Goal: Transaction & Acquisition: Purchase product/service

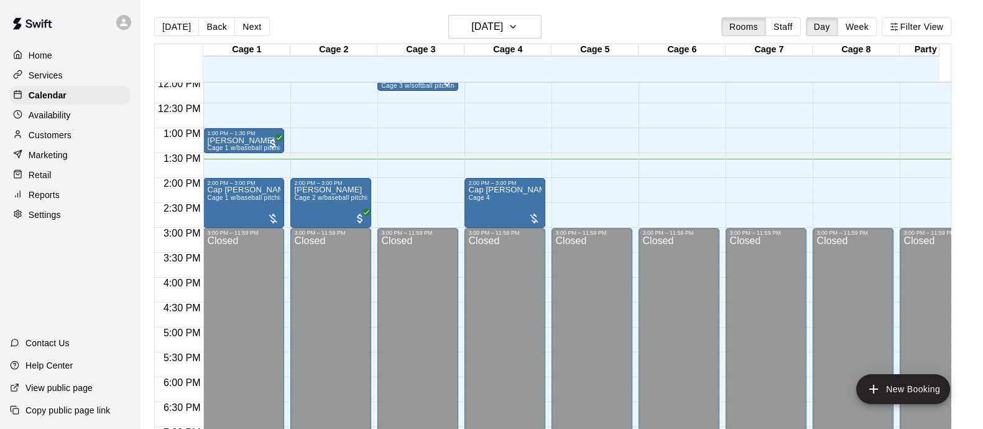
scroll to position [600, 0]
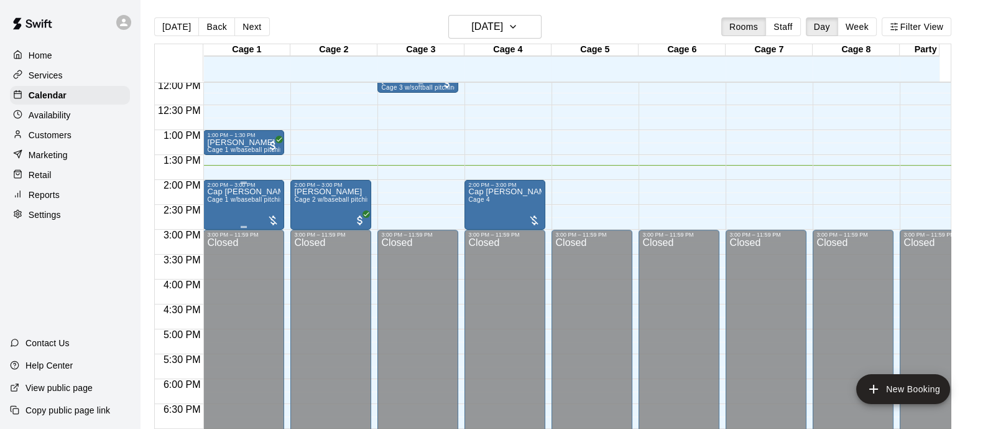
click at [241, 192] on p "Cap [PERSON_NAME]" at bounding box center [243, 192] width 73 height 0
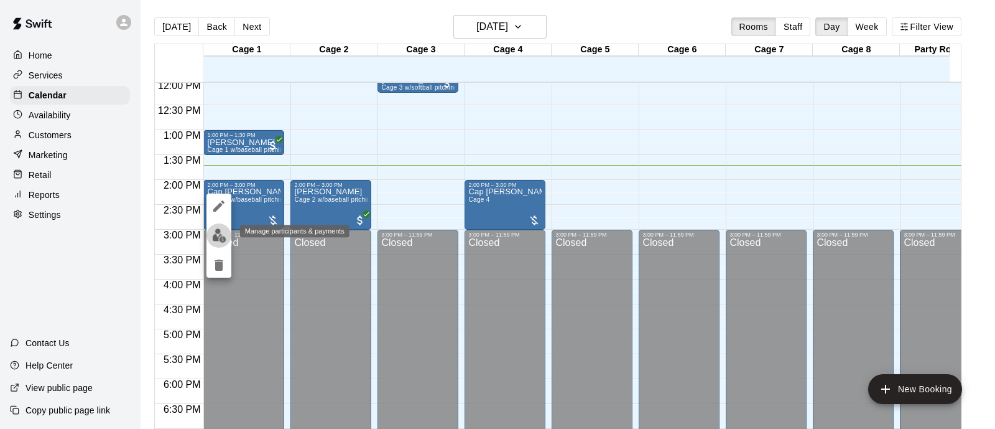
click at [216, 234] on img "edit" at bounding box center [219, 235] width 14 height 14
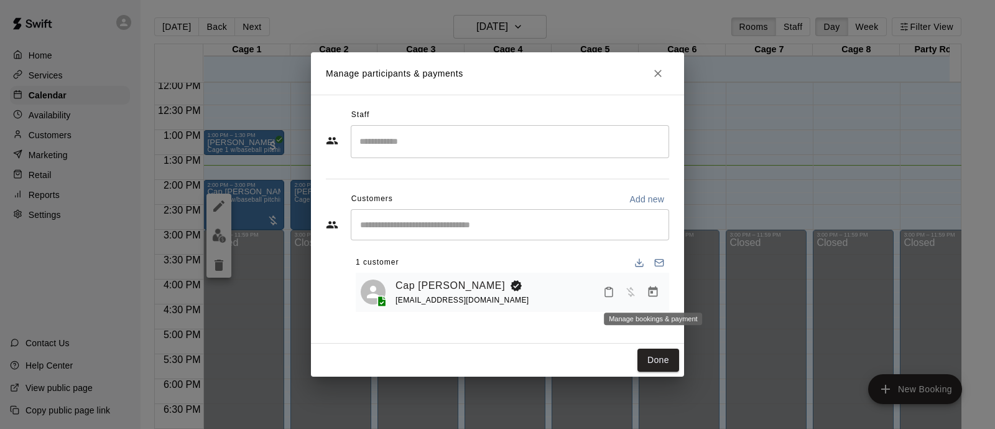
click at [652, 295] on icon "Manage bookings & payment" at bounding box center [653, 291] width 12 height 12
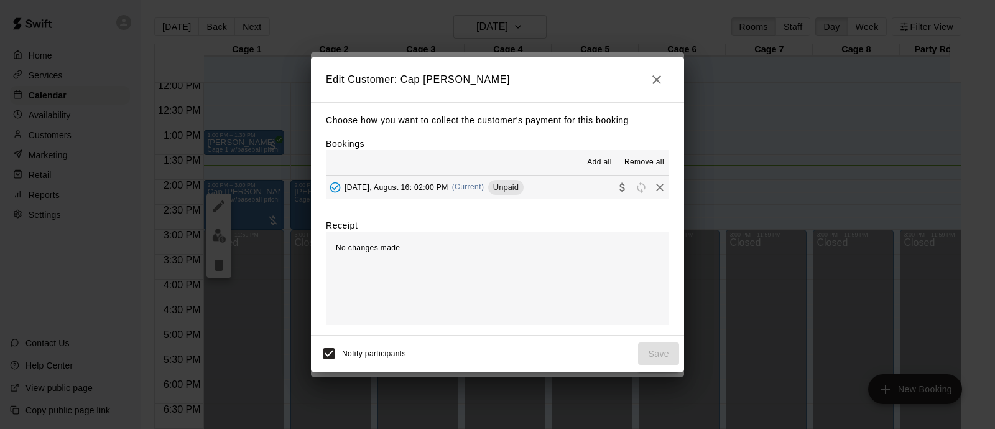
click at [506, 188] on span "Unpaid" at bounding box center [505, 186] width 35 height 9
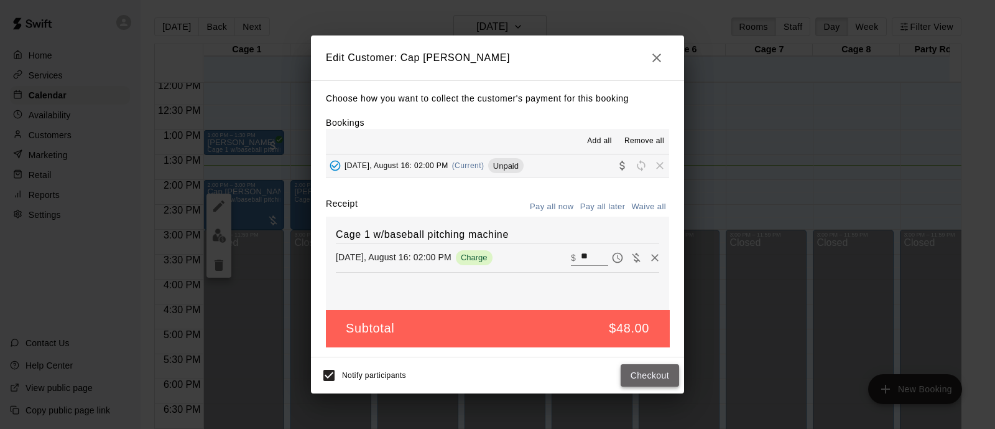
click at [646, 372] on button "Checkout" at bounding box center [650, 375] width 58 height 23
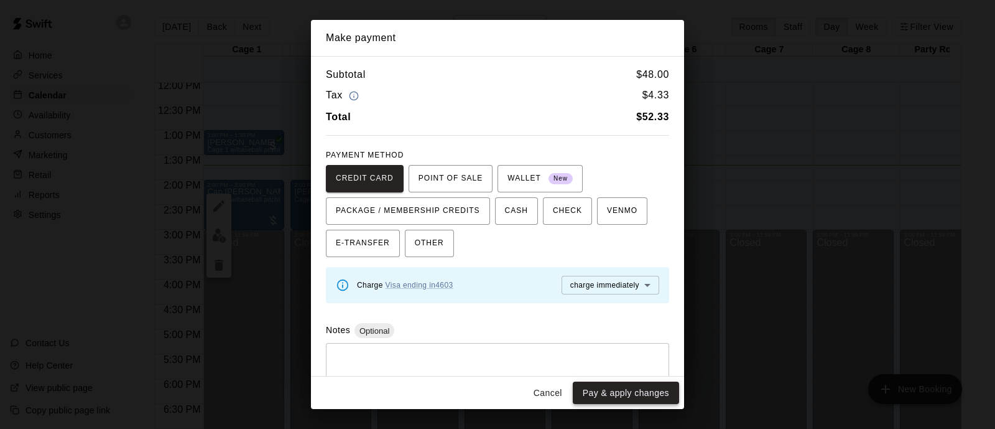
click at [590, 388] on button "Pay & apply changes" at bounding box center [626, 392] width 106 height 23
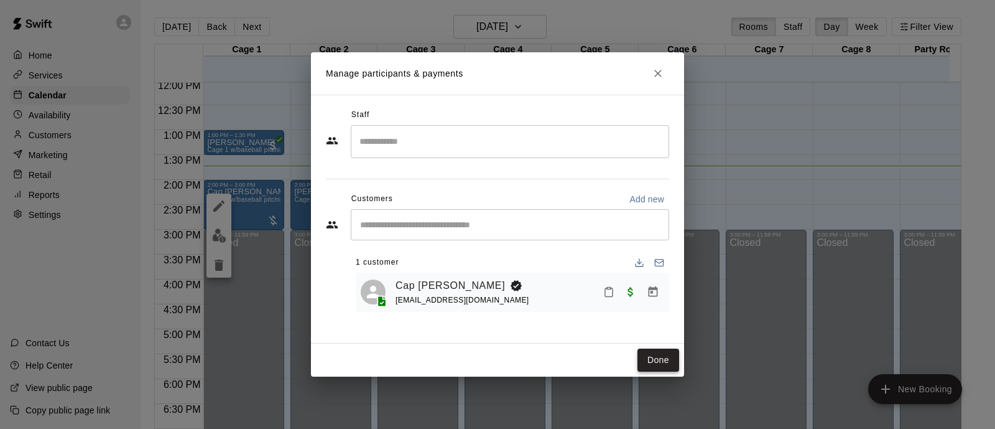
click at [653, 361] on button "Done" at bounding box center [658, 359] width 42 height 23
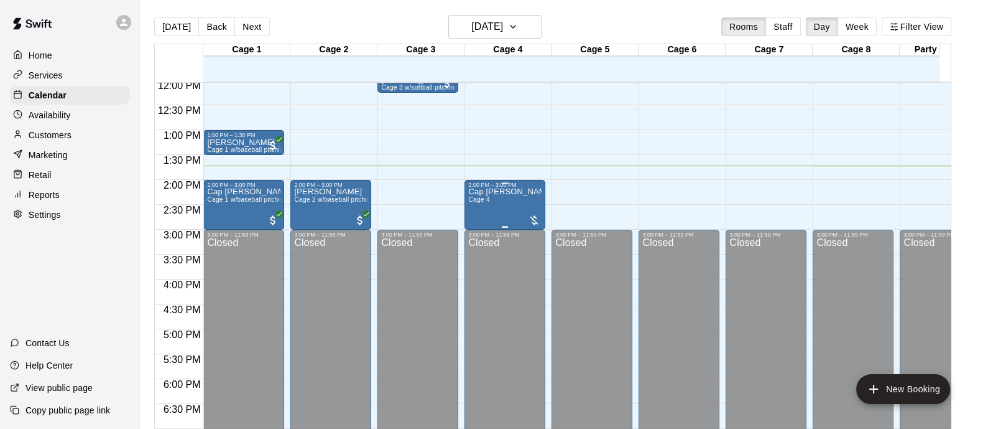
click at [486, 211] on div "Cap [PERSON_NAME] Cage 4" at bounding box center [504, 402] width 73 height 429
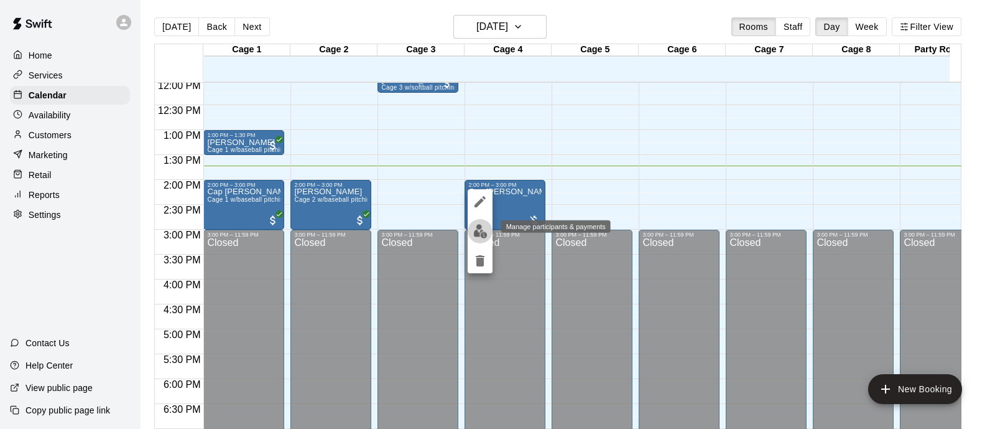
click at [482, 231] on img "edit" at bounding box center [480, 231] width 14 height 14
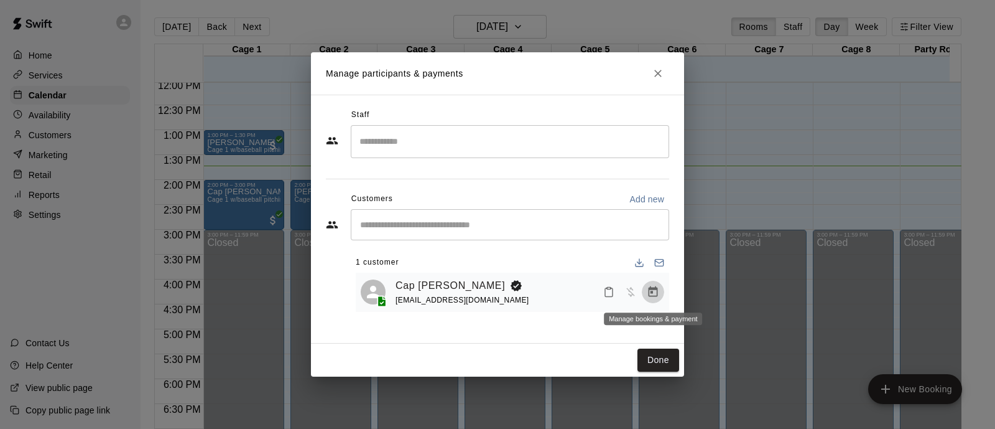
click at [649, 290] on icon "Manage bookings & payment" at bounding box center [653, 291] width 9 height 11
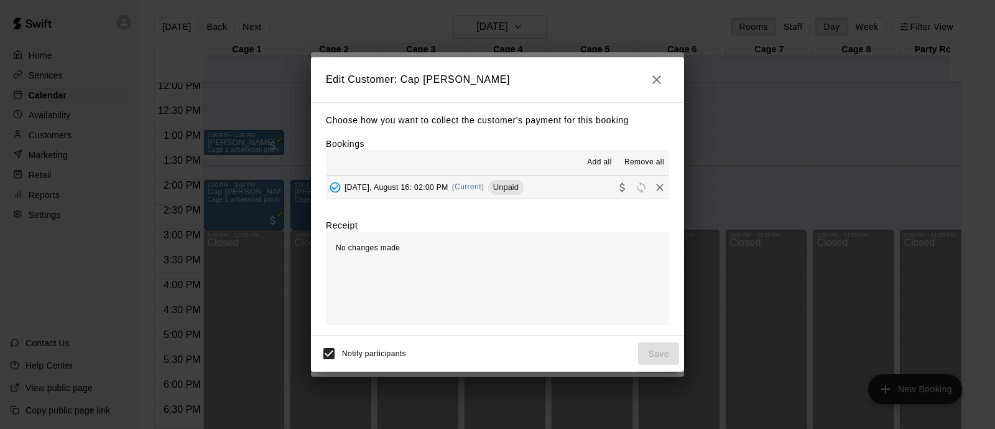
click at [507, 190] on span "Unpaid" at bounding box center [505, 186] width 35 height 9
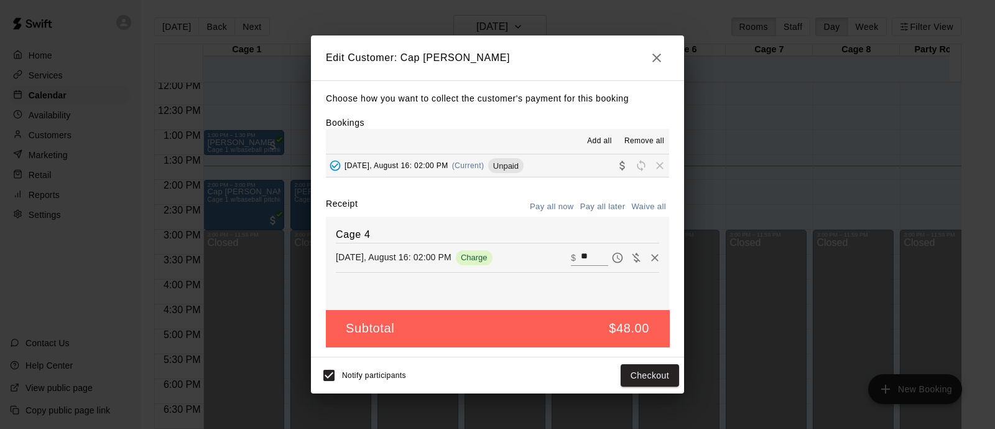
click at [565, 213] on button "Pay all now" at bounding box center [552, 206] width 50 height 19
click at [637, 375] on button "Checkout" at bounding box center [650, 375] width 58 height 23
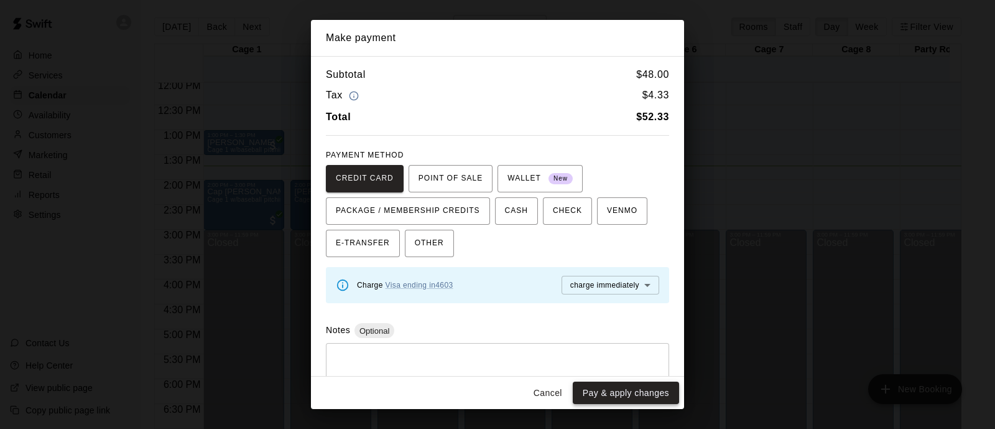
click at [595, 394] on button "Pay & apply changes" at bounding box center [626, 392] width 106 height 23
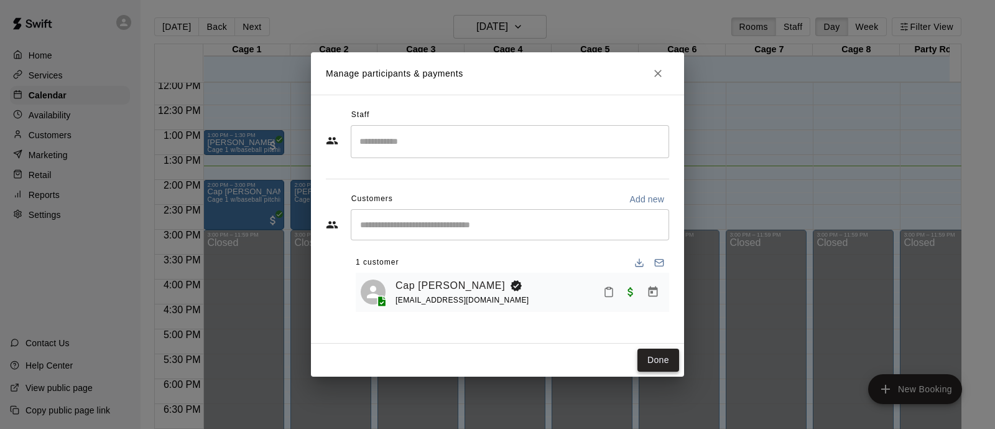
click at [651, 365] on button "Done" at bounding box center [658, 359] width 42 height 23
